Goal: Task Accomplishment & Management: Complete application form

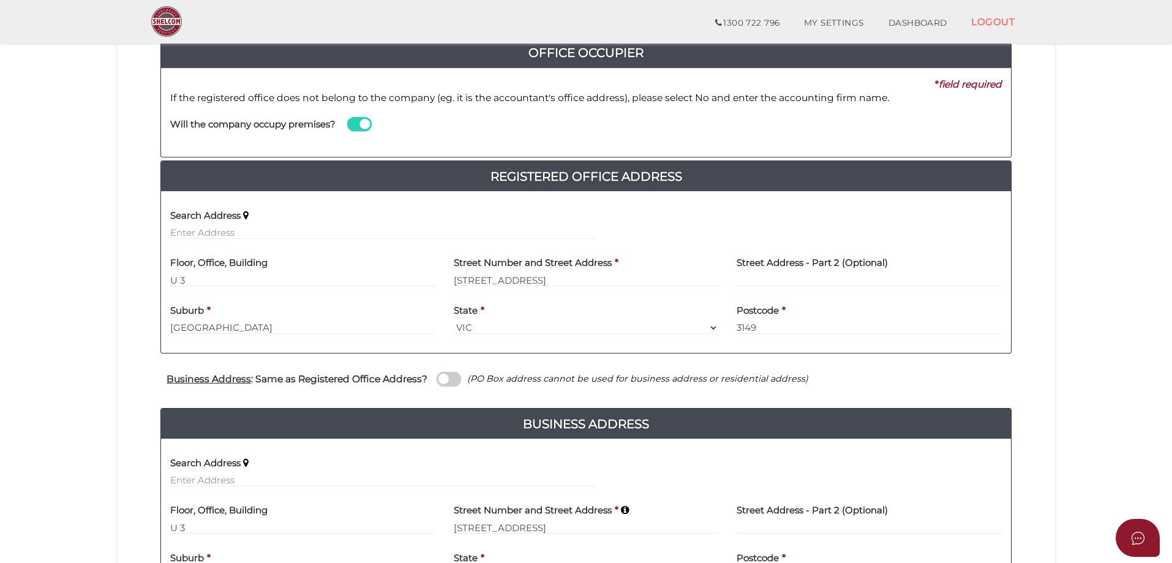
scroll to position [330, 0]
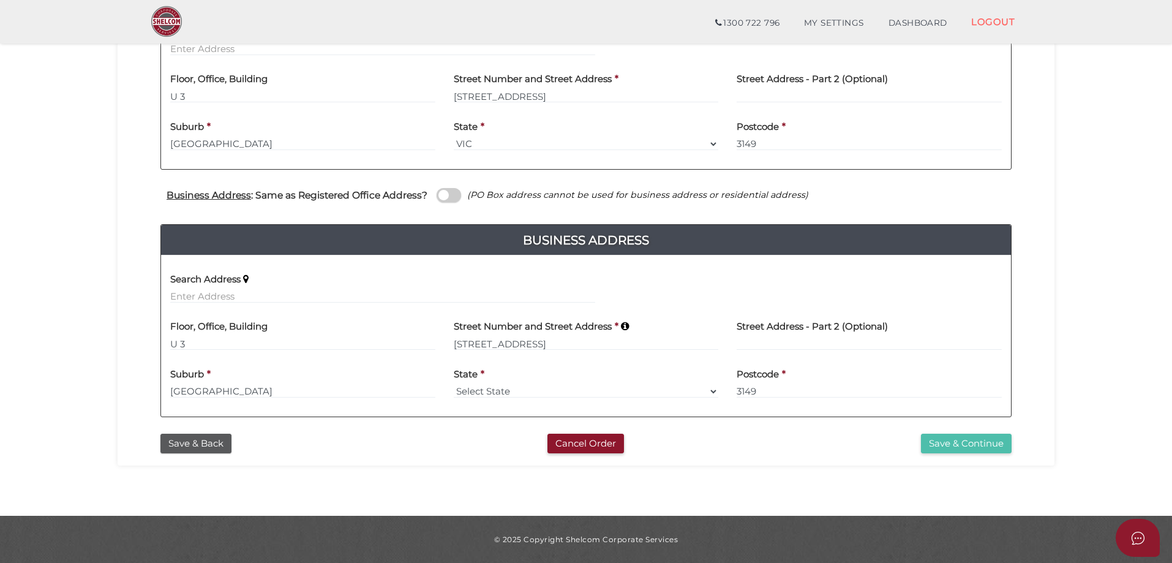
click at [959, 447] on button "Save & Continue" at bounding box center [966, 443] width 91 height 20
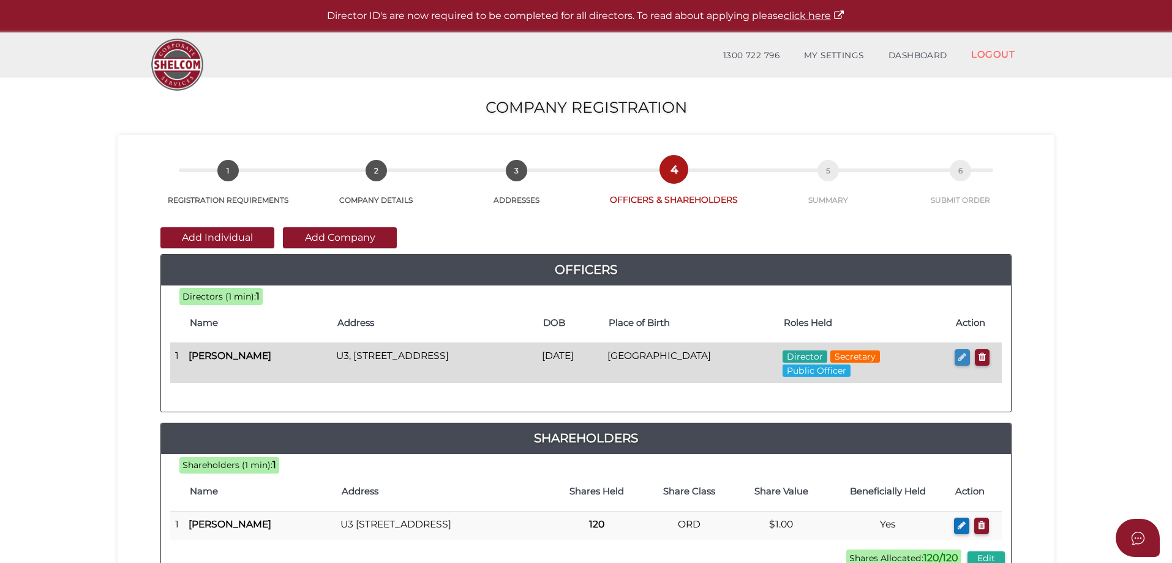
click at [962, 358] on icon "button" at bounding box center [962, 356] width 8 height 9
checkbox input "true"
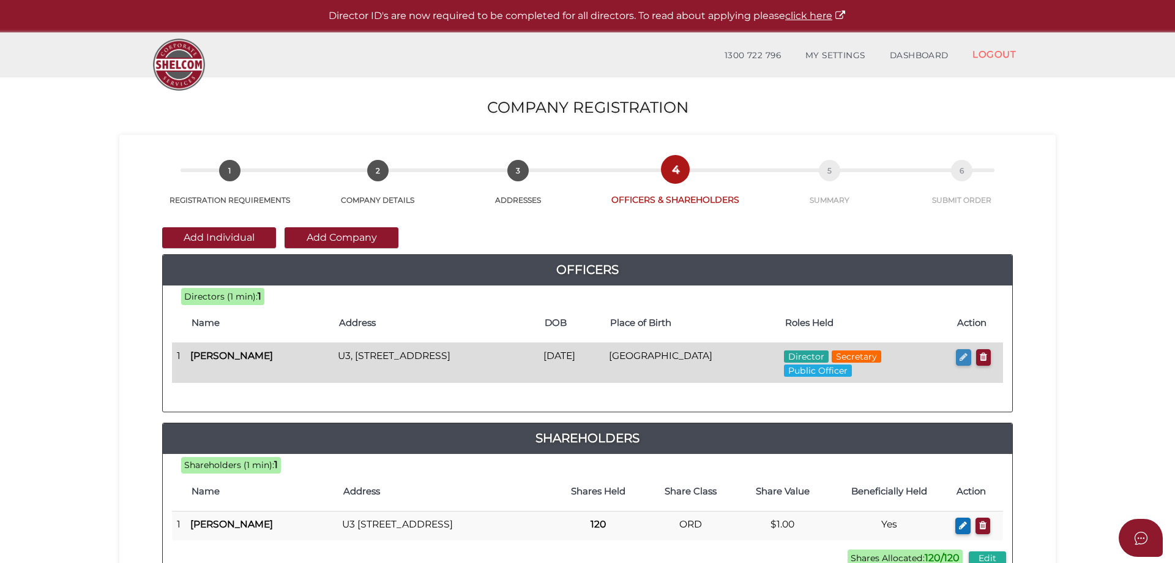
type input "0"
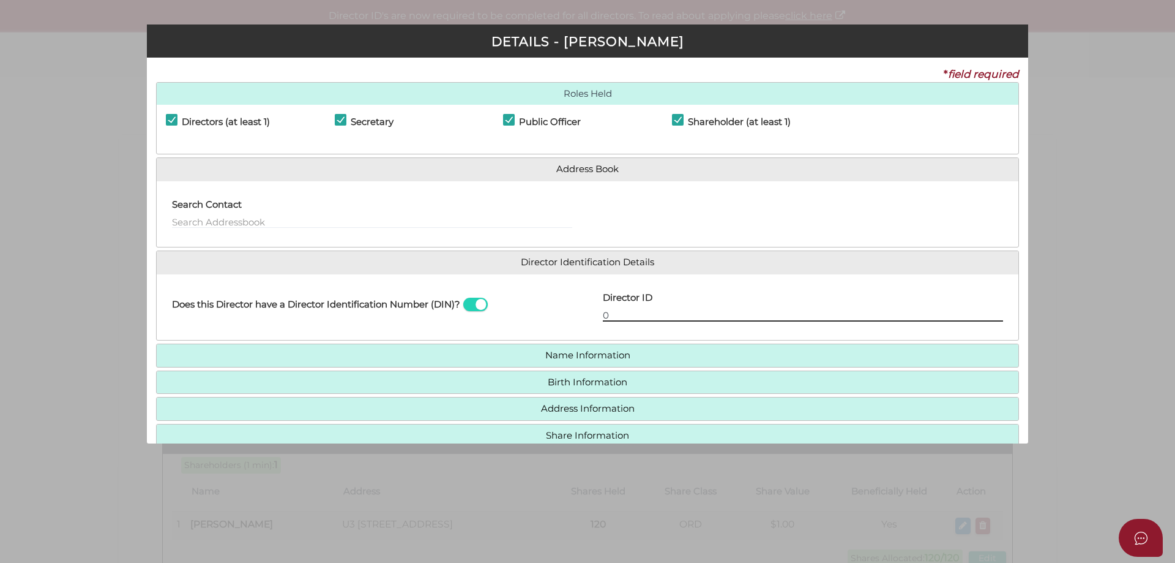
click at [663, 315] on input "0" at bounding box center [803, 314] width 400 height 13
paste input "3ffbp2Q"
type input "3ffbp2Q"
drag, startPoint x: 647, startPoint y: 317, endPoint x: 566, endPoint y: 325, distance: 81.8
click at [566, 325] on div "Does this Director have a Director Identification Number (DIN)? Director ID 3ff…" at bounding box center [588, 307] width 862 height 48
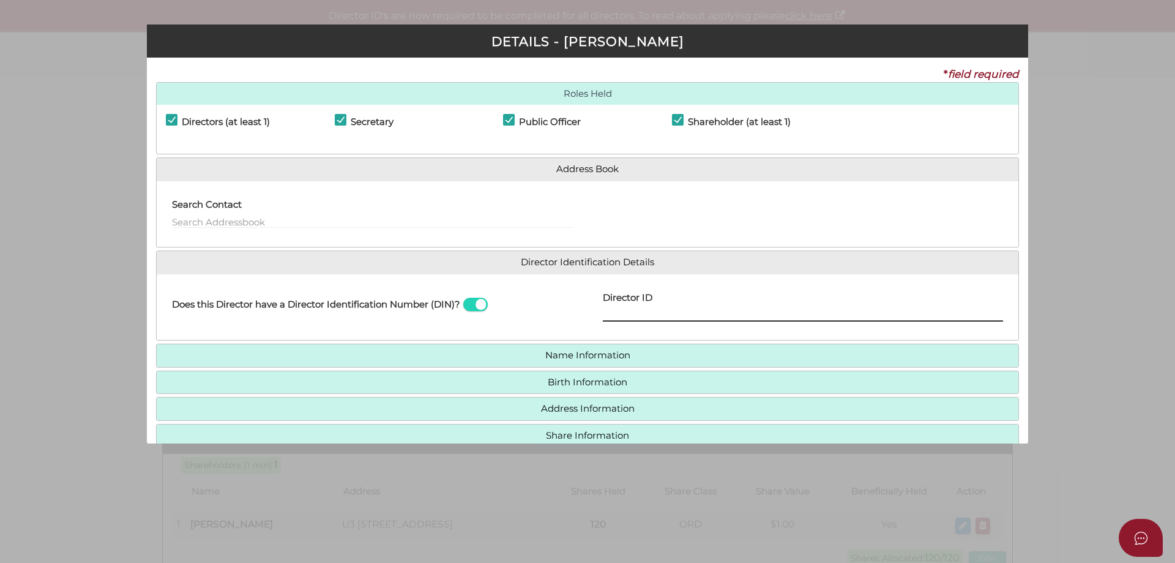
paste input "036 631 526 049"
type input "036 631 526 049"
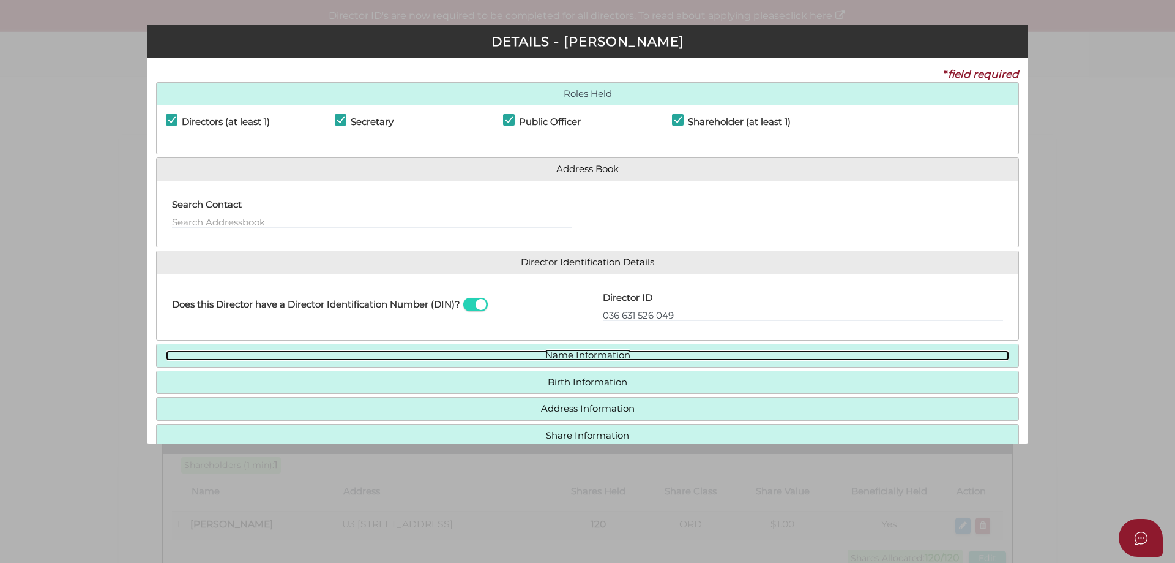
scroll to position [62, 0]
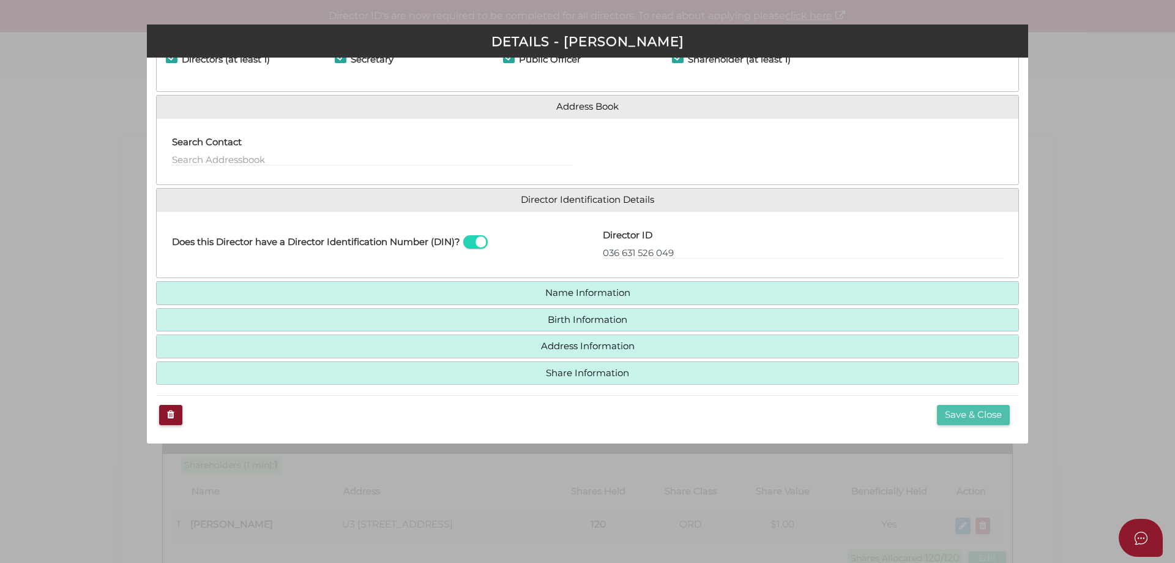
click at [952, 413] on button "Save & Close" at bounding box center [973, 415] width 73 height 20
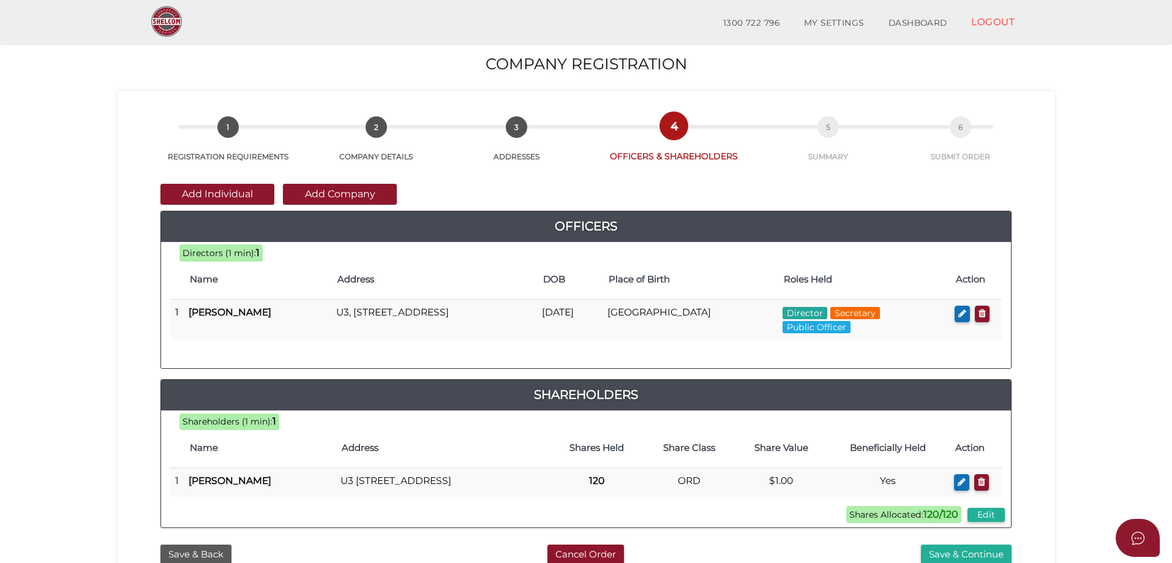
scroll to position [245, 0]
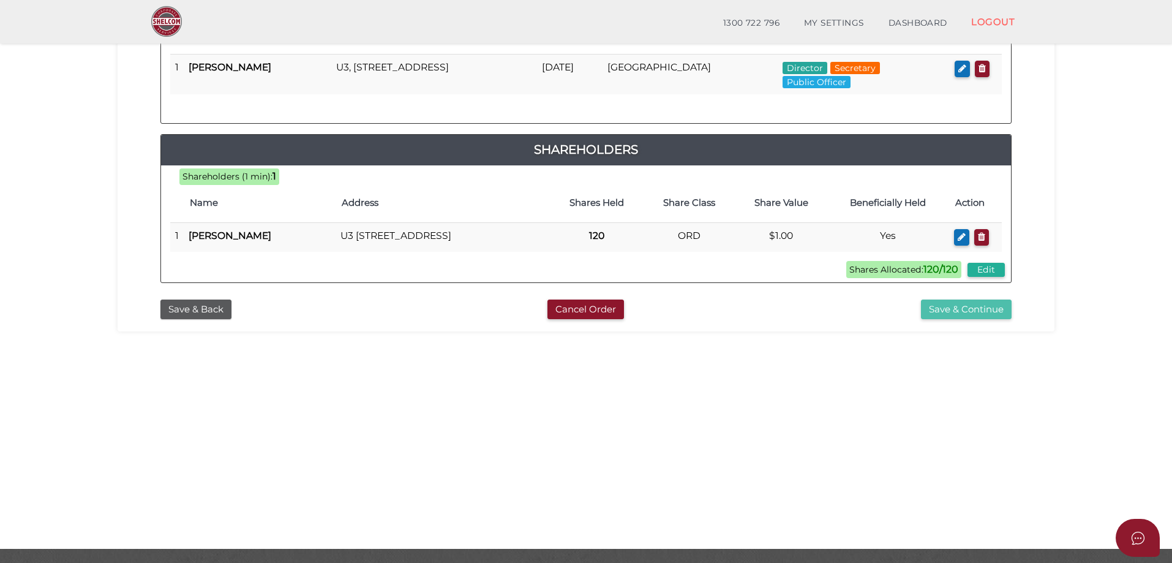
click at [971, 320] on button "Save & Continue" at bounding box center [966, 309] width 91 height 20
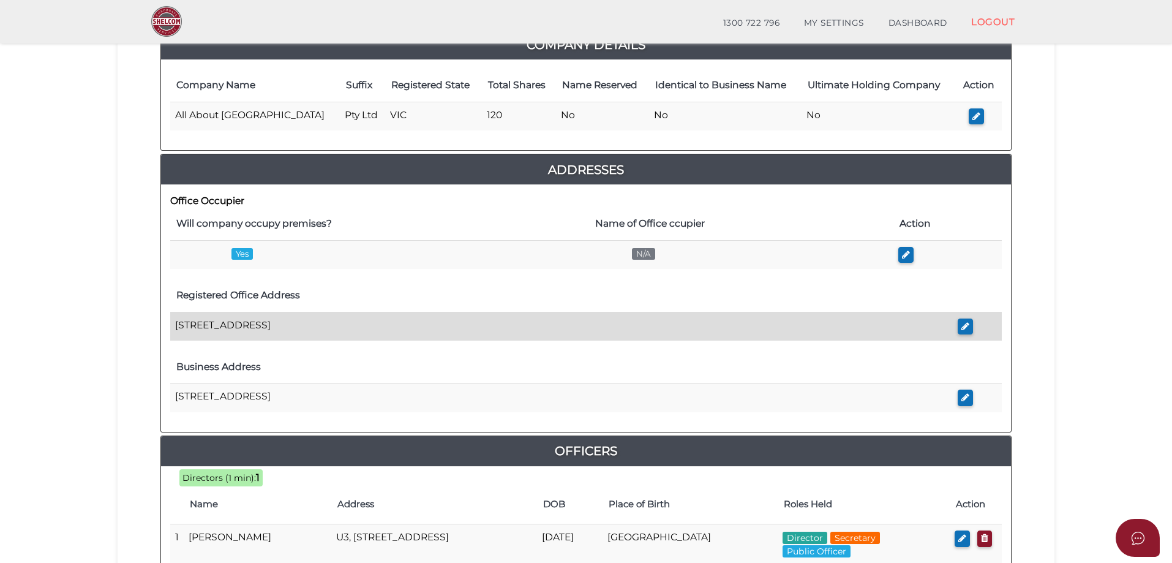
scroll to position [245, 0]
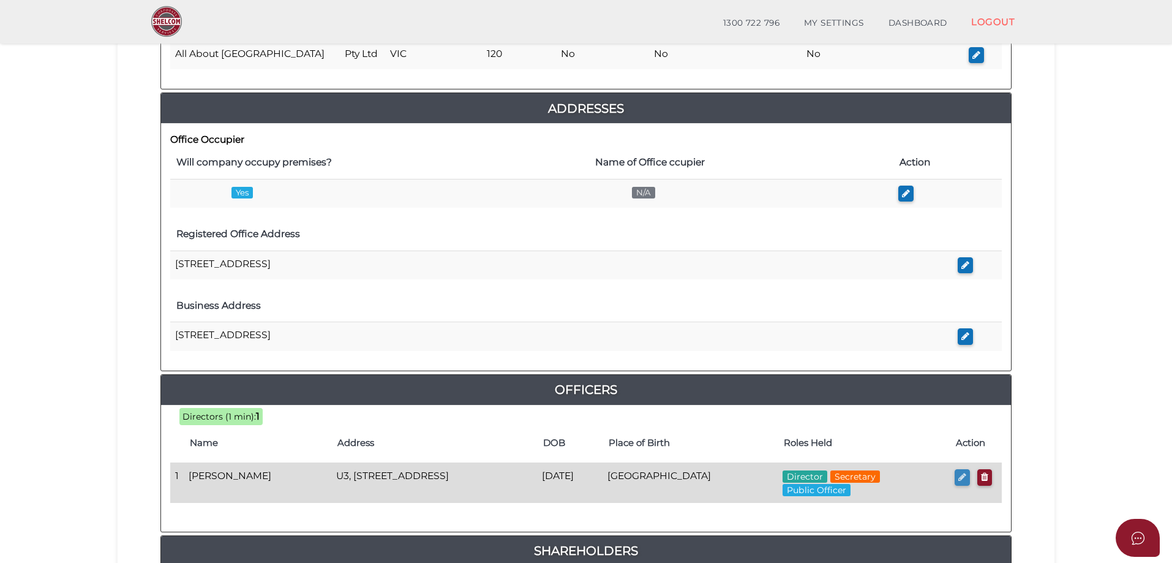
click at [961, 478] on icon "button" at bounding box center [962, 476] width 8 height 9
checkbox input "true"
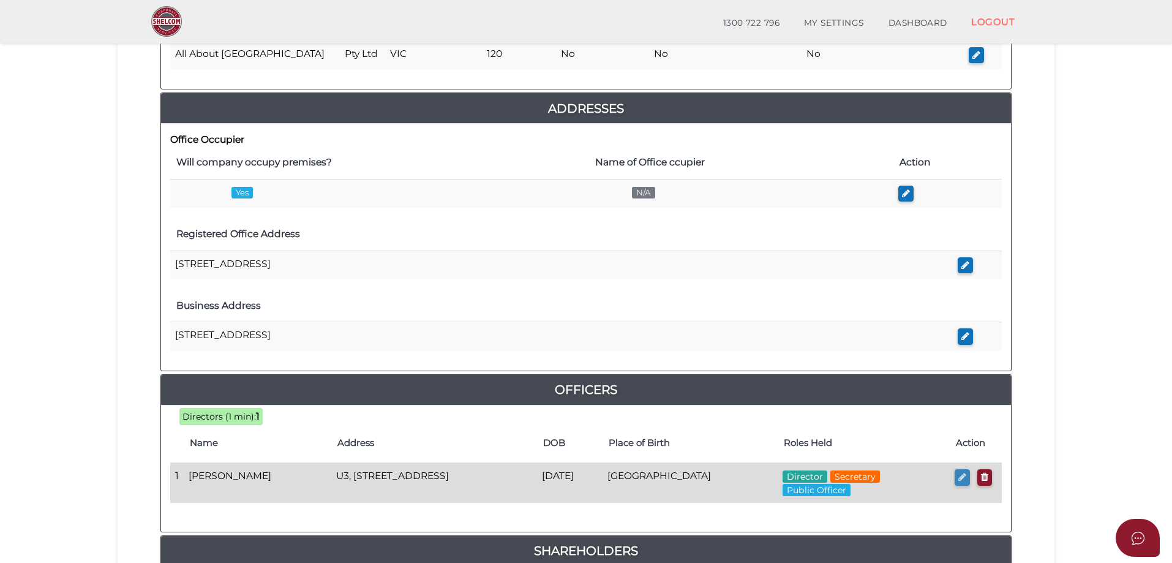
type input "NaN"
type input "U3"
type input "1-3 Gwynne Street"
type input "Mount Waverley"
type input "3149"
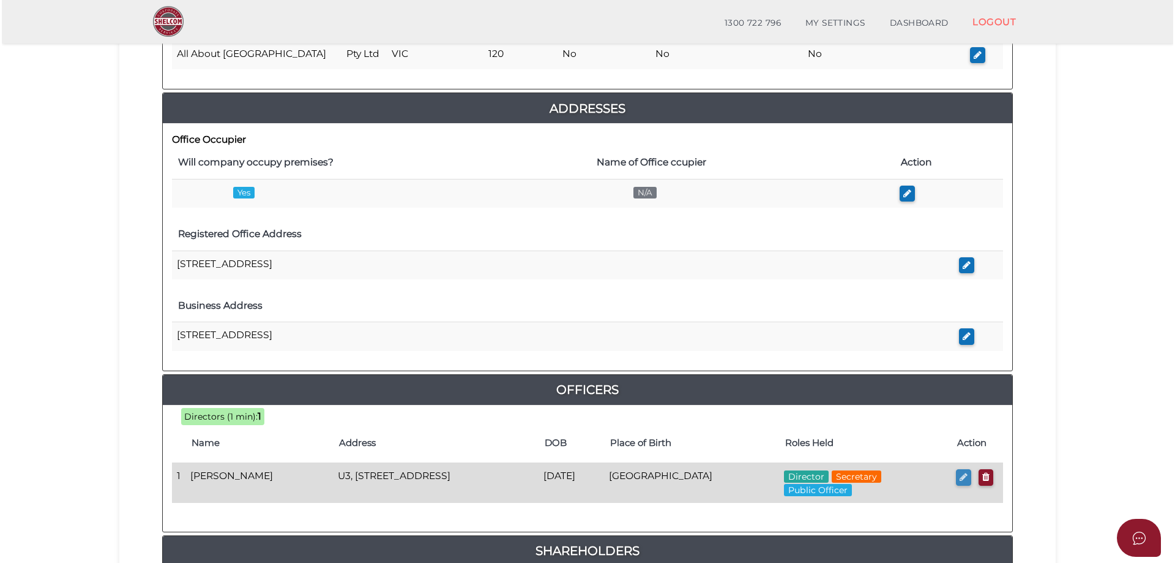
scroll to position [0, 0]
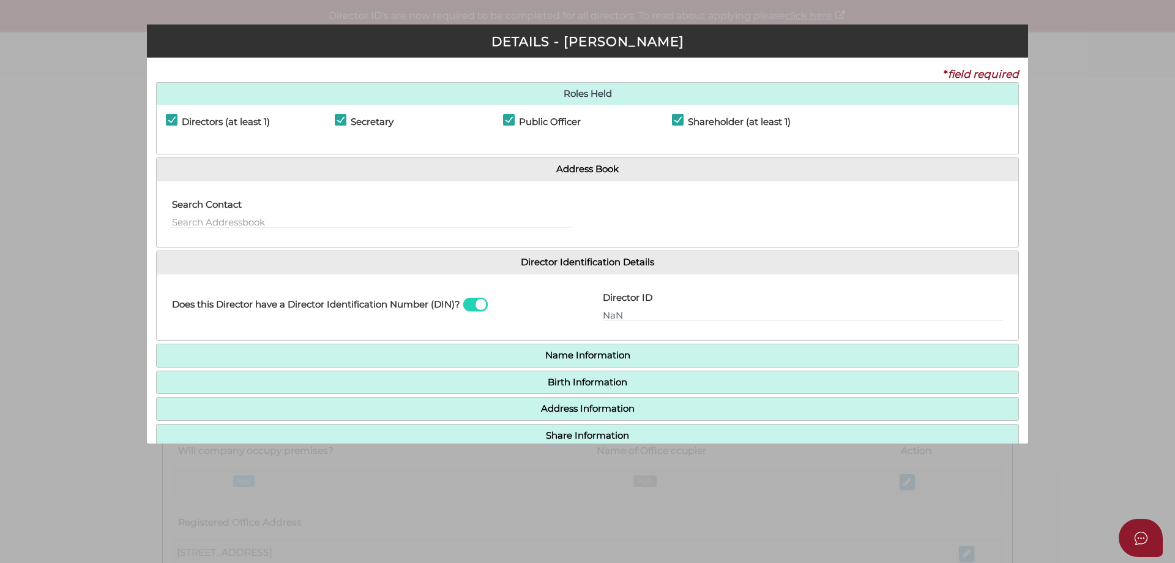
click at [577, 401] on h4 "Address Information" at bounding box center [588, 408] width 862 height 23
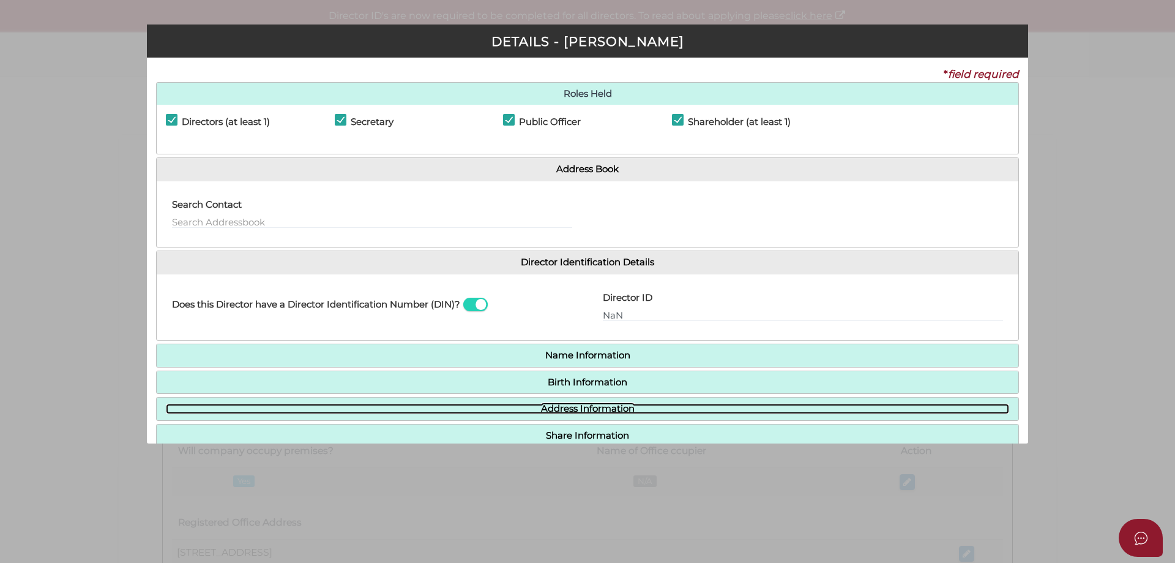
click at [575, 408] on link "Address Information" at bounding box center [588, 408] width 844 height 10
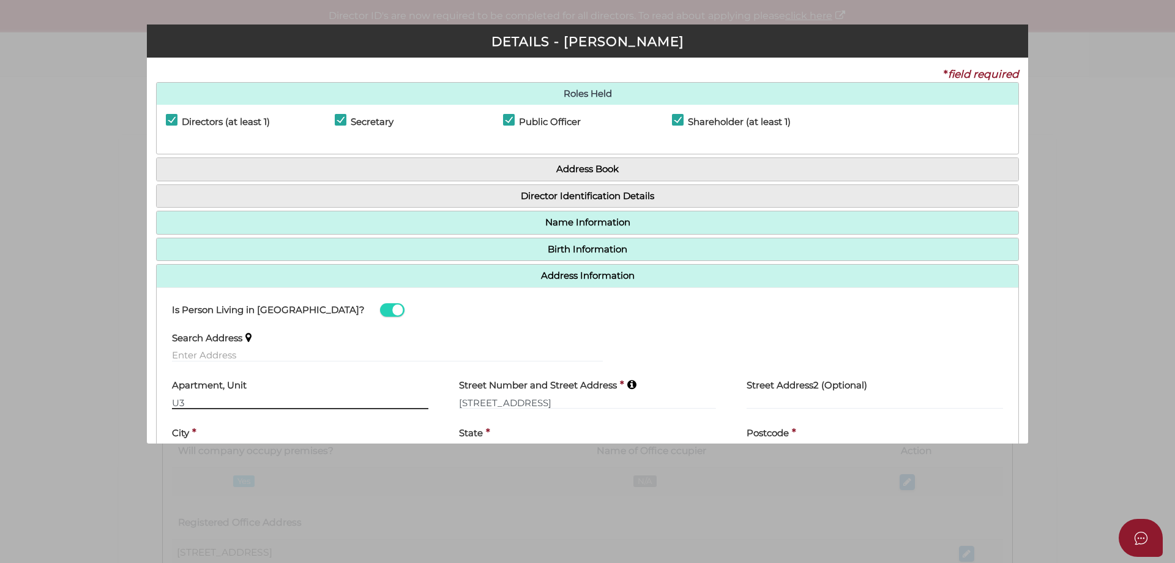
click at [181, 403] on input "U3" at bounding box center [300, 401] width 257 height 13
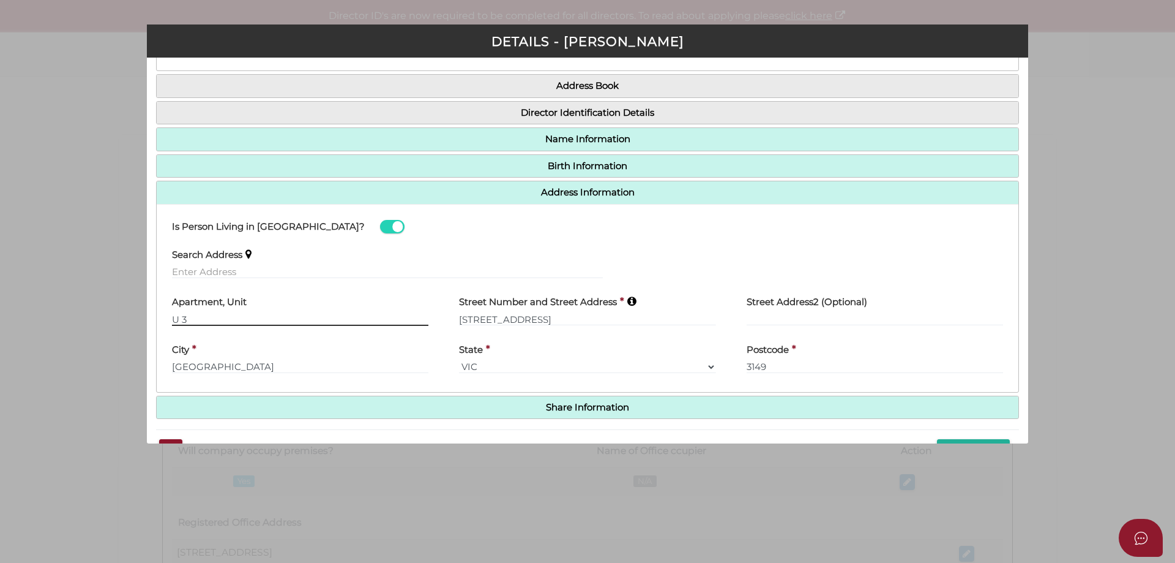
scroll to position [118, 0]
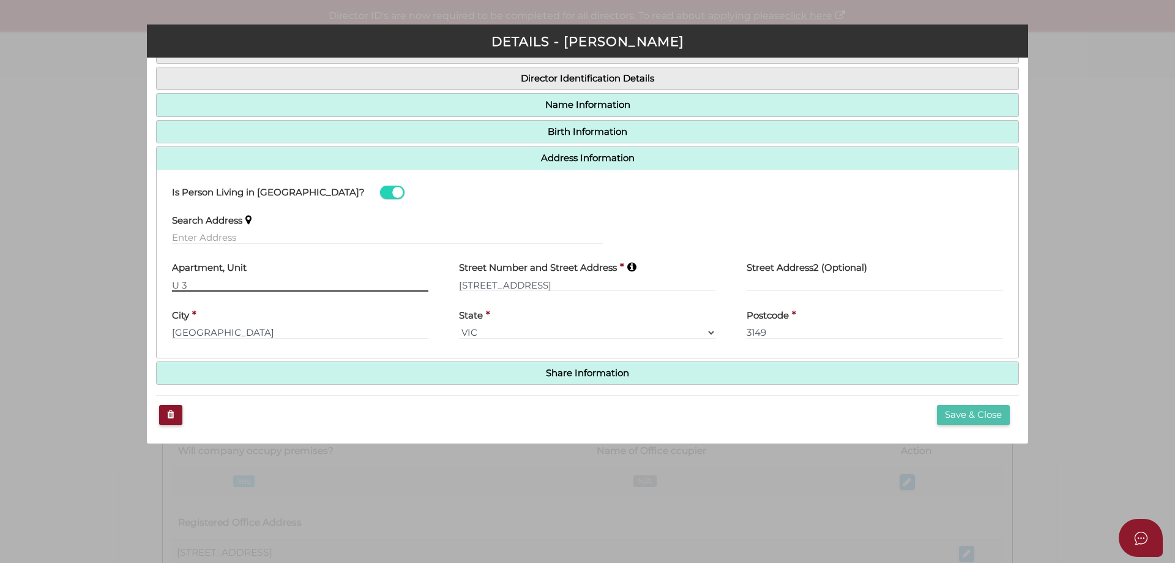
type input "U 3"
click at [980, 408] on button "Save & Close" at bounding box center [973, 415] width 73 height 20
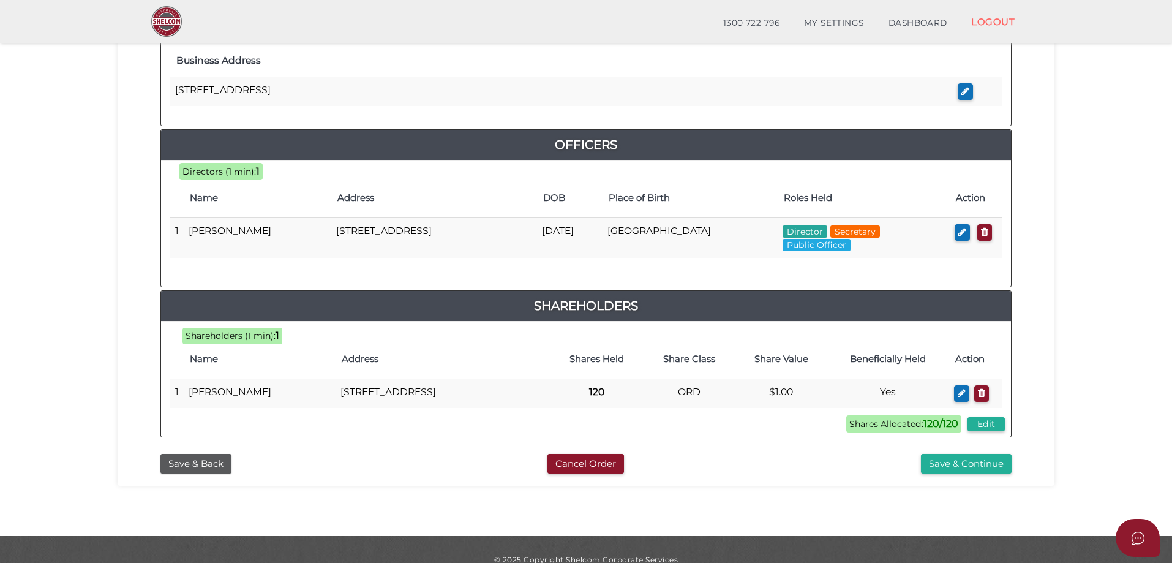
scroll to position [521, 0]
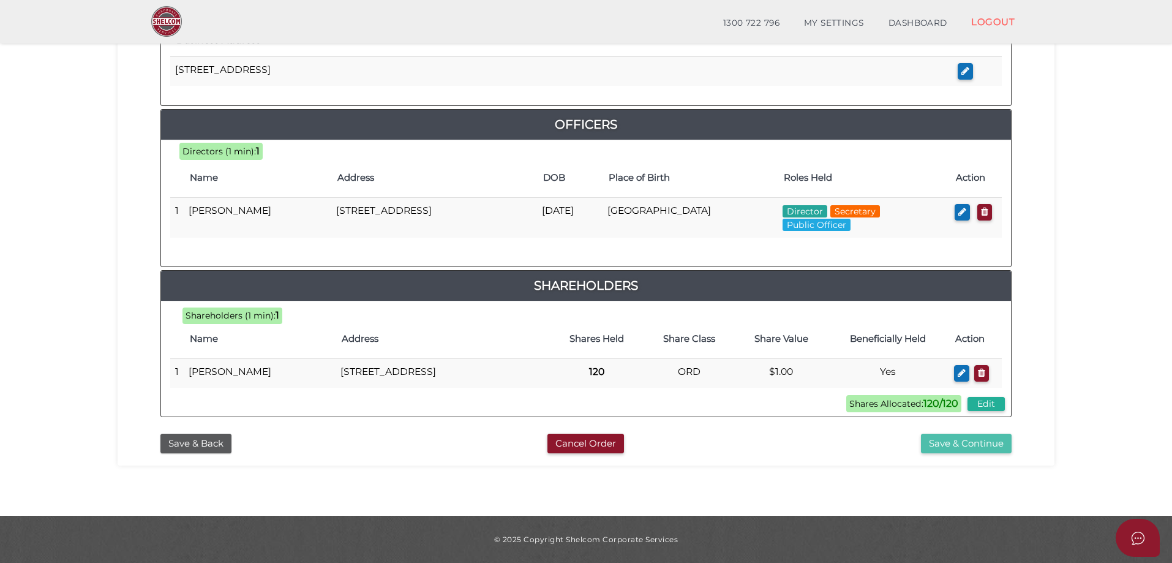
click at [974, 439] on button "Save & Continue" at bounding box center [966, 443] width 91 height 20
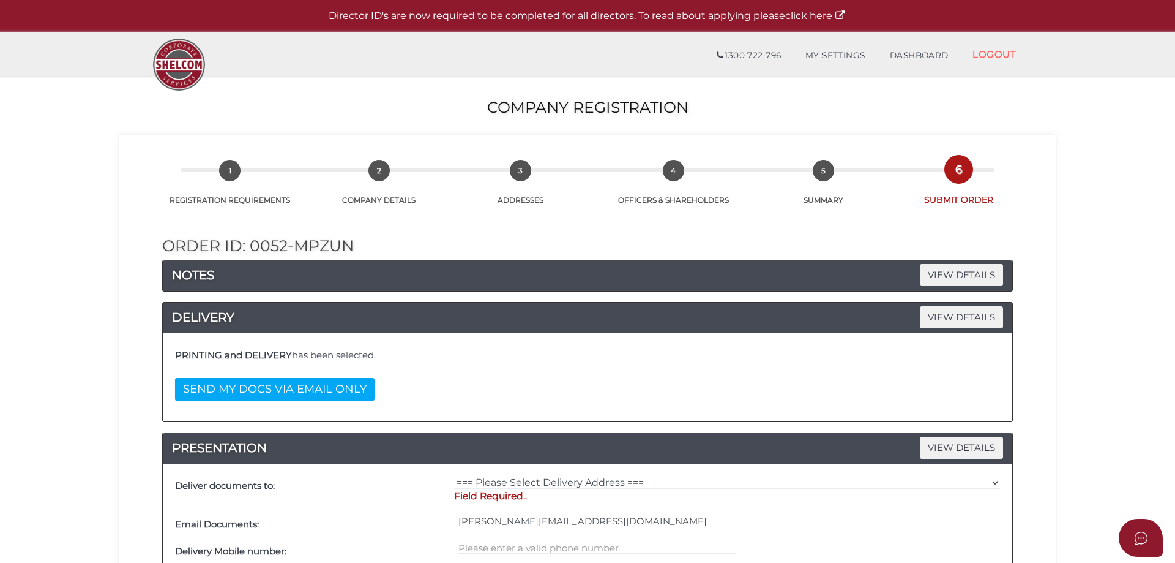
select select "Comb Binding"
select select "No"
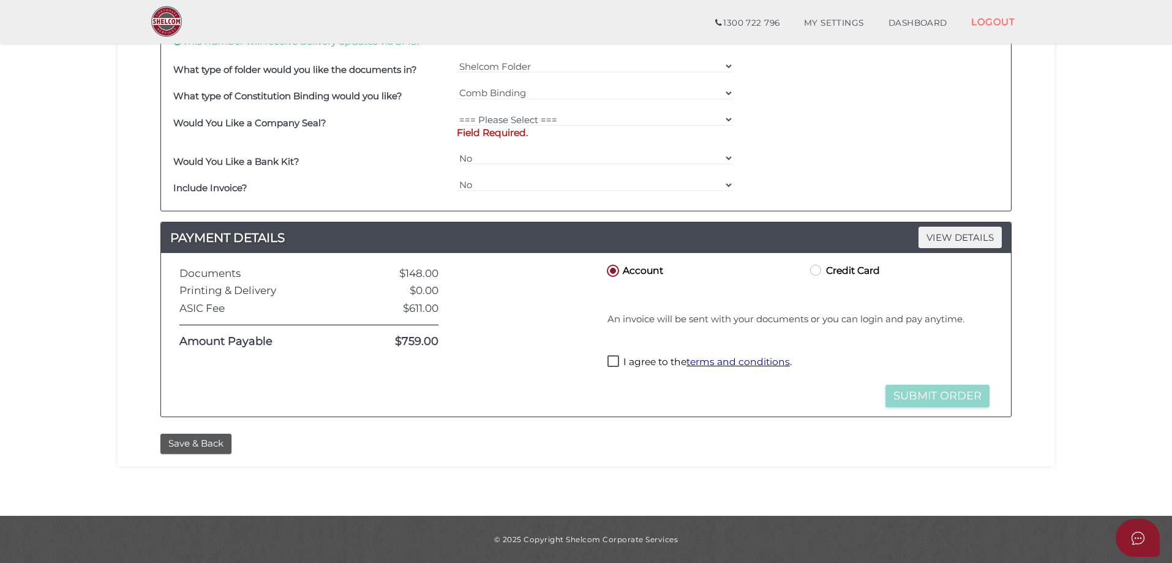
scroll to position [299, 0]
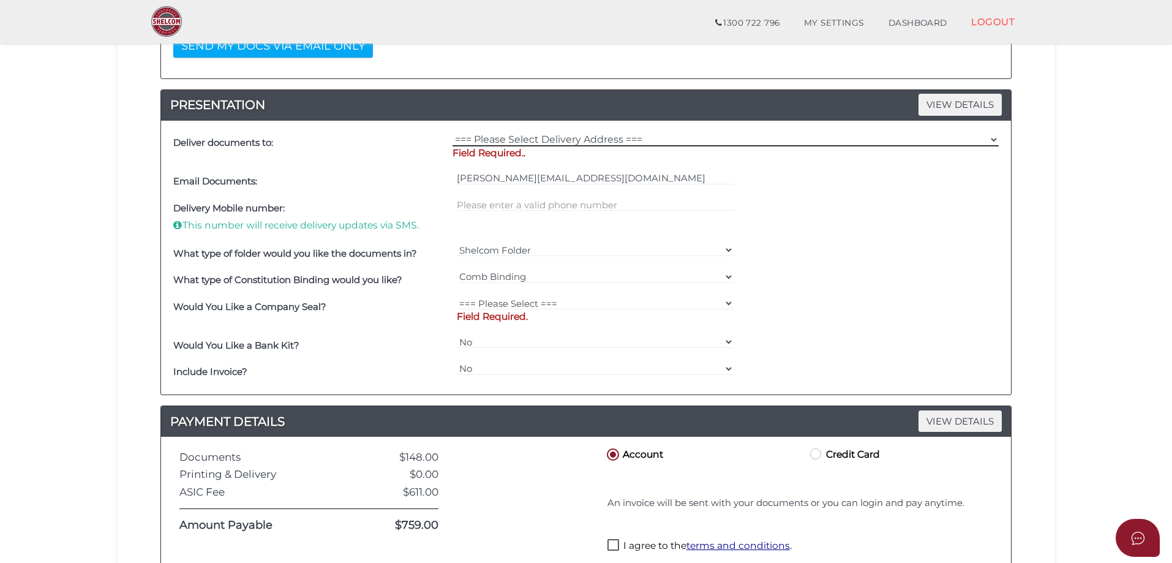
click at [634, 140] on select "=== Please Select Delivery Address === (User Address - [PERSON_NAME]) [STREET_A…" at bounding box center [725, 139] width 546 height 13
select select "0"
click at [452, 133] on select "=== Please Select Delivery Address === (User Address - [PERSON_NAME]) [STREET_A…" at bounding box center [725, 139] width 546 height 13
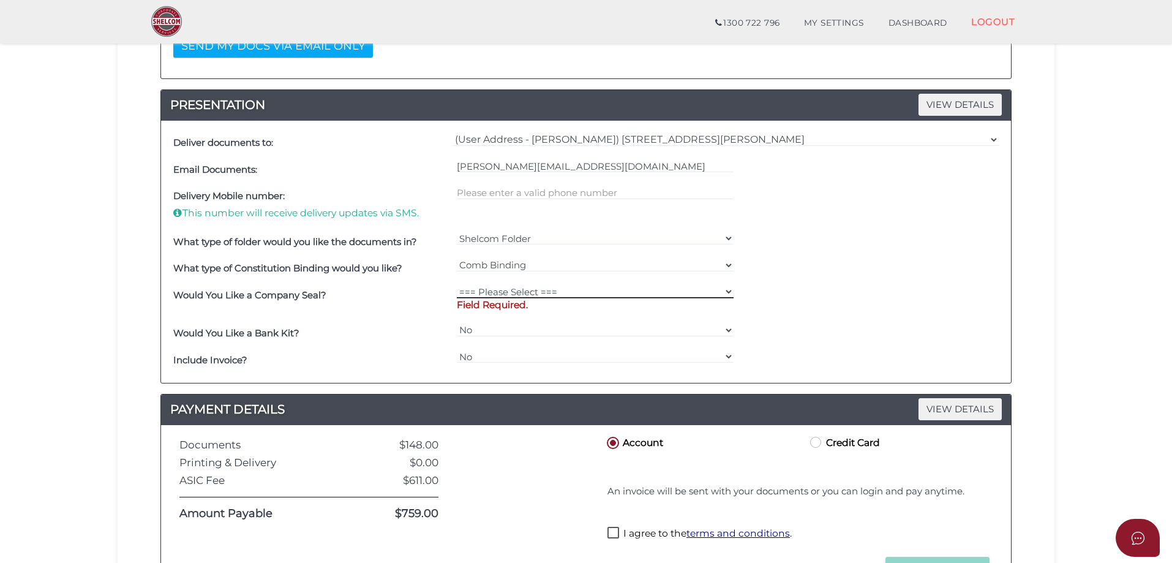
click at [487, 293] on select "=== Please Select === Fold Seal $50 No Seal" at bounding box center [595, 291] width 277 height 13
select select "0"
click at [457, 285] on select "=== Please Select === Fold Seal $50 No Seal" at bounding box center [595, 291] width 277 height 13
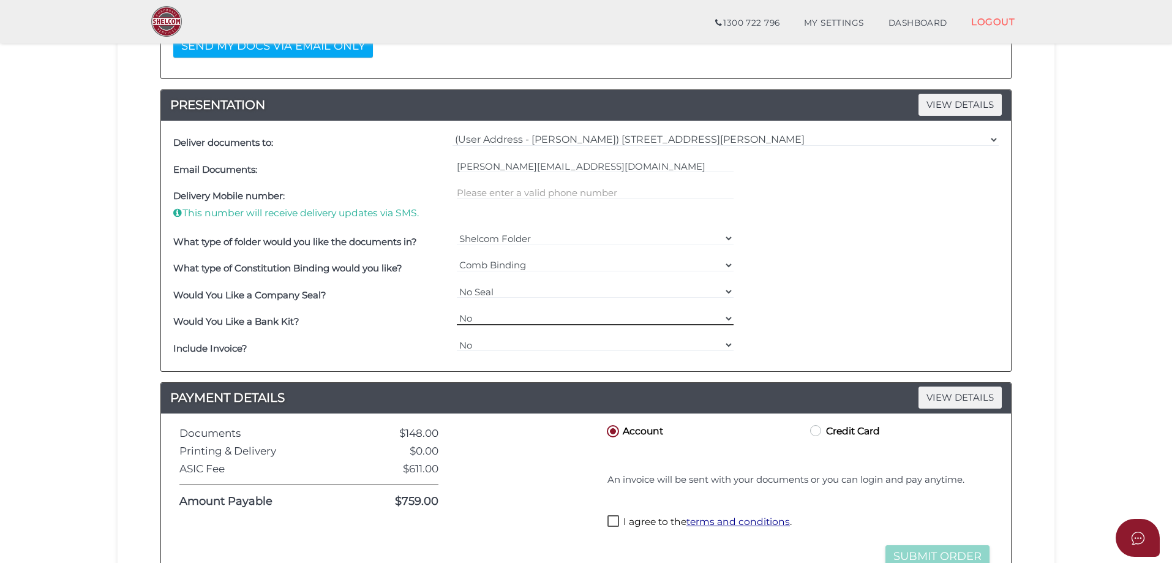
click at [490, 318] on select "Yes No" at bounding box center [595, 318] width 277 height 13
select select "Yes"
click at [457, 312] on select "Yes No" at bounding box center [595, 318] width 277 height 13
click at [480, 345] on select "Yes No" at bounding box center [595, 344] width 277 height 13
select select "Yes"
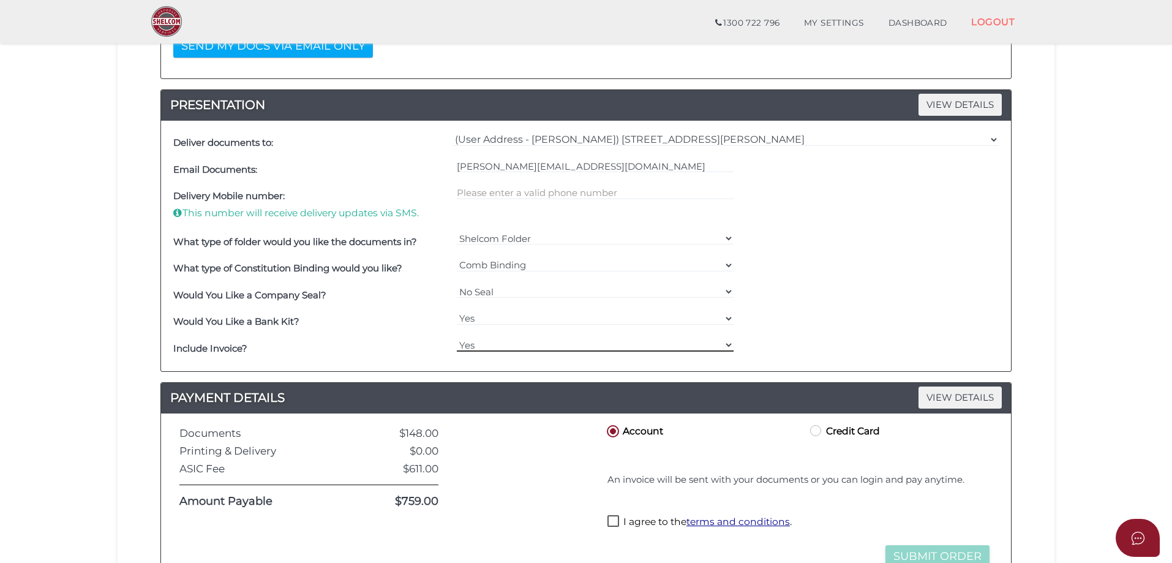
click at [457, 338] on select "Yes No" at bounding box center [595, 344] width 277 height 13
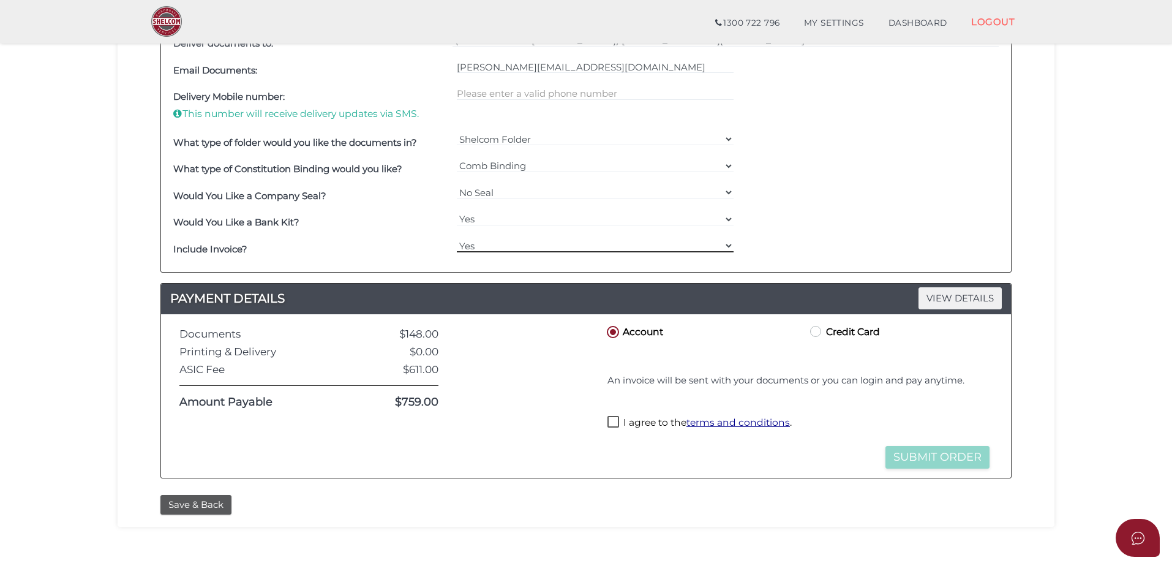
scroll to position [460, 0]
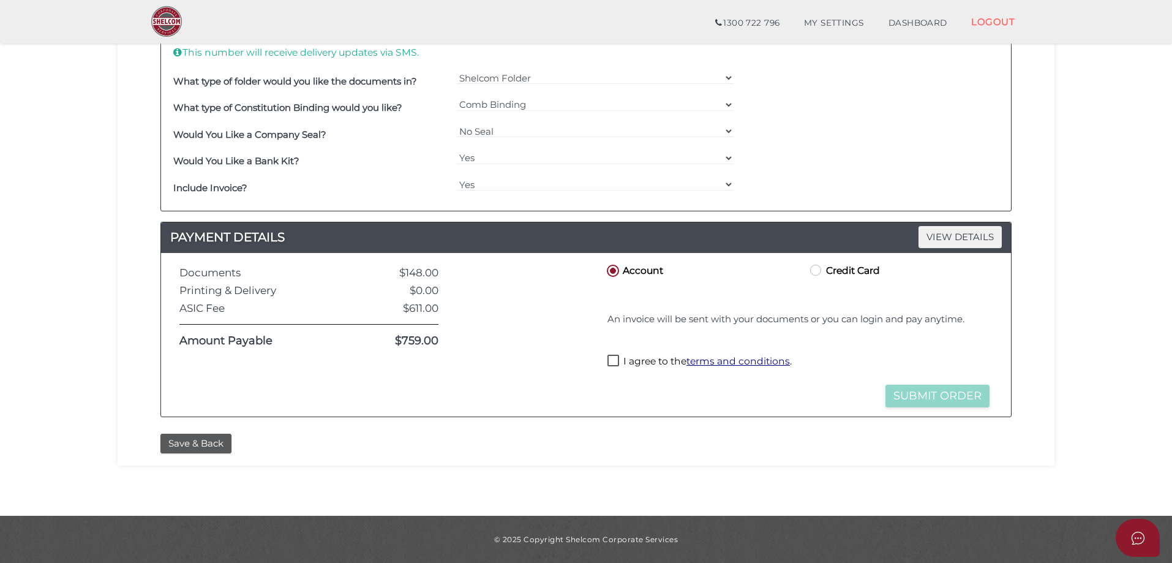
click at [616, 364] on label "I agree to the terms and conditions ." at bounding box center [699, 361] width 184 height 15
checkbox input "true"
click at [925, 400] on button "Submit Order" at bounding box center [937, 395] width 104 height 23
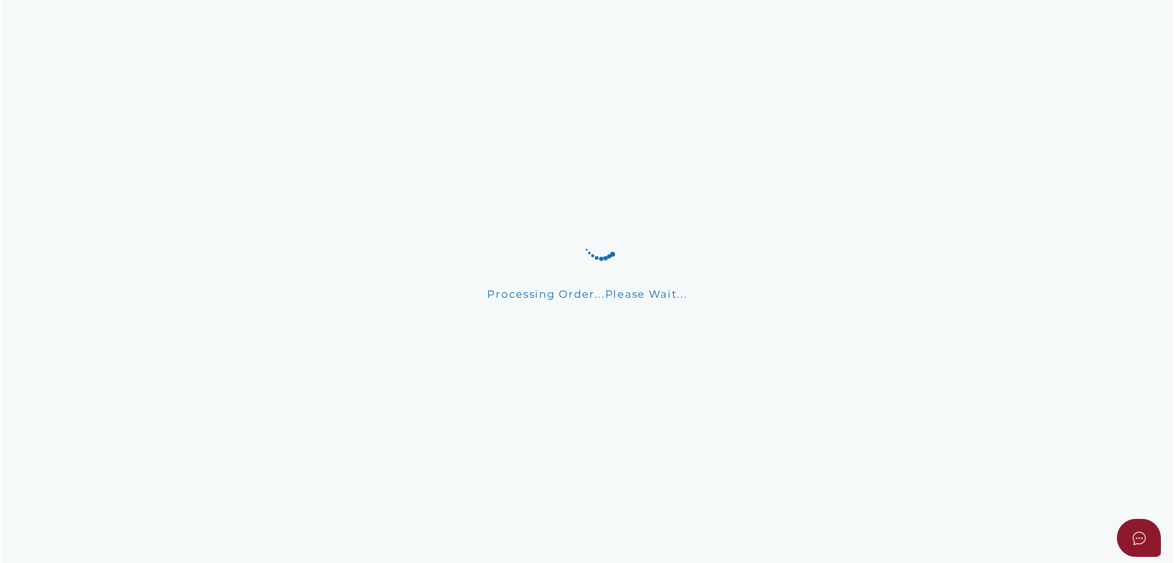
scroll to position [0, 0]
